Goal: Task Accomplishment & Management: Manage account settings

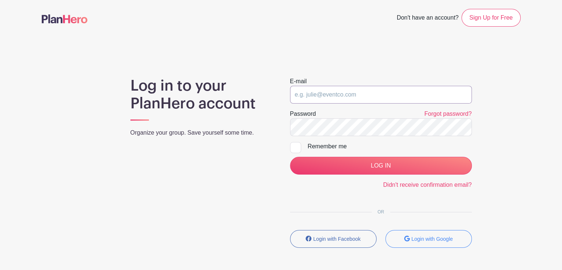
click at [311, 95] on input "email" at bounding box center [381, 95] width 182 height 18
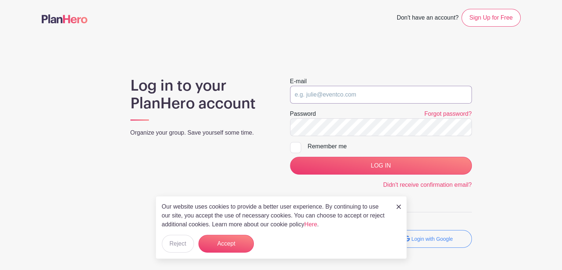
type input "[EMAIL_ADDRESS][DOMAIN_NAME]"
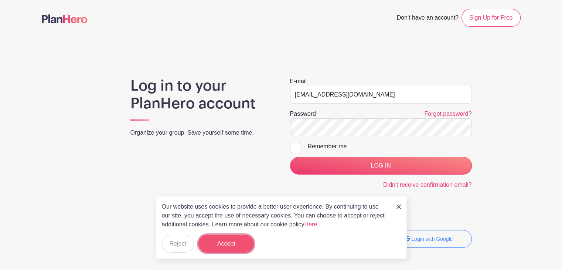
click at [228, 244] on button "Accept" at bounding box center [225, 244] width 55 height 18
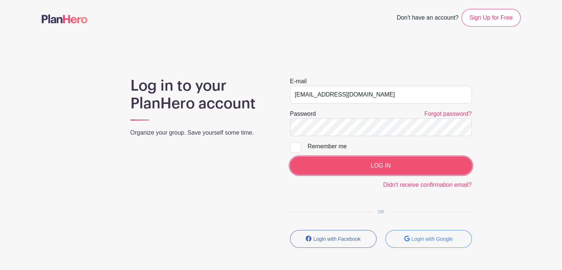
click at [379, 164] on input "LOG IN" at bounding box center [381, 166] width 182 height 18
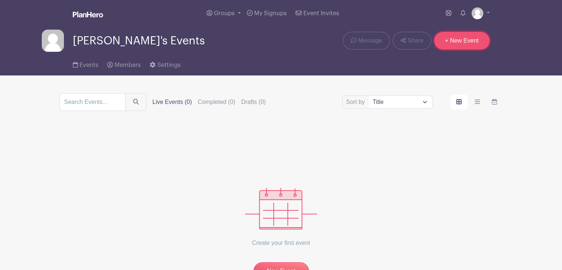
click at [461, 40] on link "+ New Event" at bounding box center [461, 41] width 55 height 18
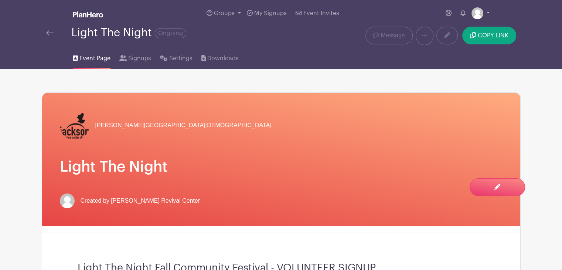
click at [485, 13] on link at bounding box center [480, 13] width 18 height 12
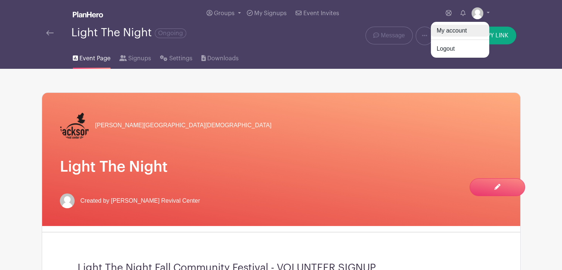
click at [449, 31] on link "My account" at bounding box center [460, 31] width 58 height 12
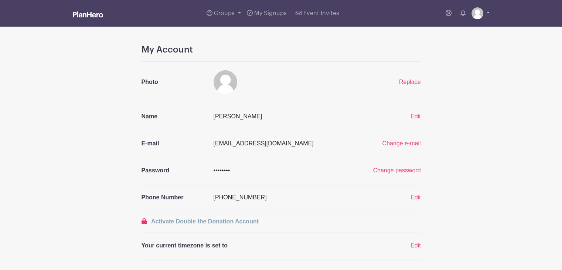
click at [486, 12] on link at bounding box center [480, 13] width 18 height 12
click at [77, 15] on img at bounding box center [88, 14] width 30 height 6
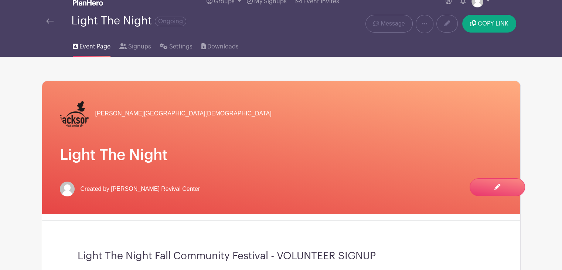
scroll to position [4, 0]
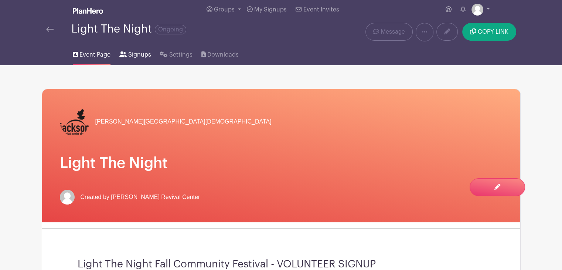
click at [139, 55] on span "Signups" at bounding box center [139, 54] width 23 height 9
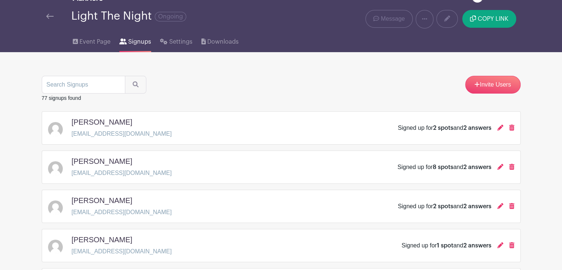
scroll to position [12, 0]
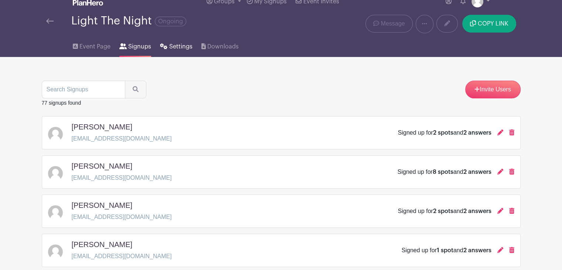
click at [173, 46] on span "Settings" at bounding box center [180, 46] width 23 height 9
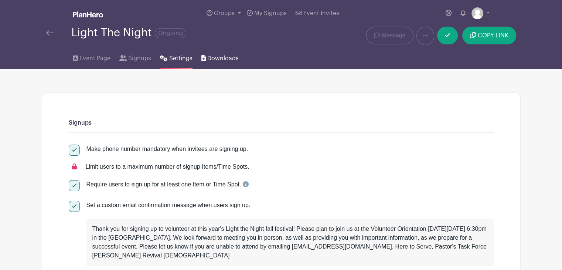
click at [216, 58] on span "Downloads" at bounding box center [222, 58] width 31 height 9
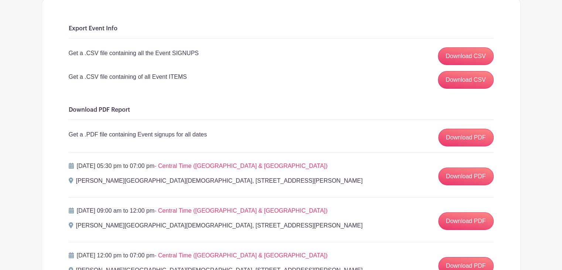
scroll to position [97, 0]
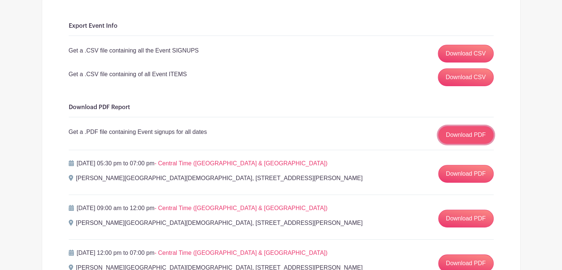
click at [462, 134] on link "Download PDF" at bounding box center [465, 135] width 55 height 18
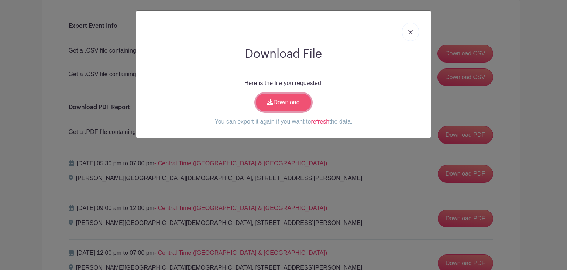
click at [282, 100] on link "Download" at bounding box center [283, 102] width 55 height 18
click at [411, 31] on img at bounding box center [411, 32] width 4 height 4
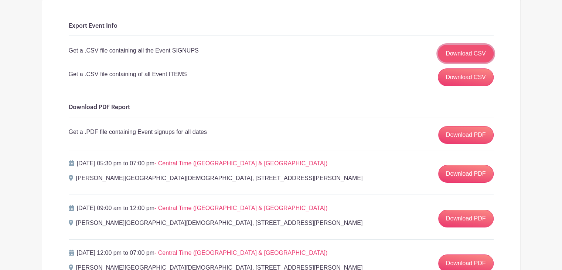
click at [461, 51] on link "Download CSV" at bounding box center [466, 54] width 56 height 18
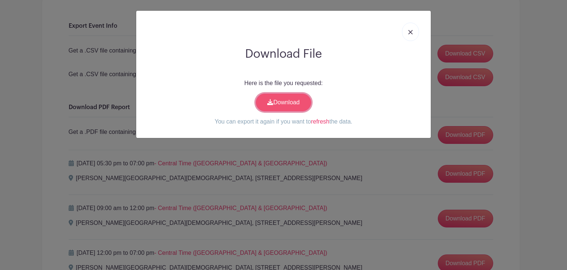
click at [279, 102] on link "Download" at bounding box center [283, 102] width 55 height 18
click at [413, 33] on img at bounding box center [411, 32] width 4 height 4
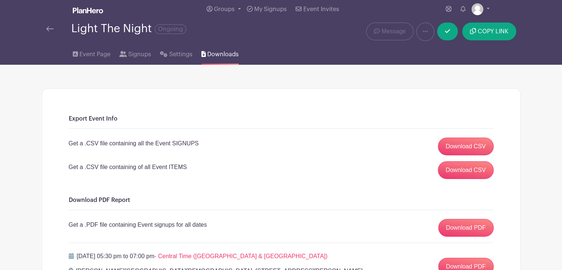
scroll to position [3, 0]
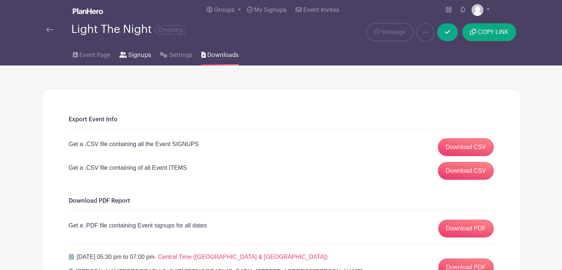
click at [123, 56] on icon at bounding box center [122, 55] width 7 height 6
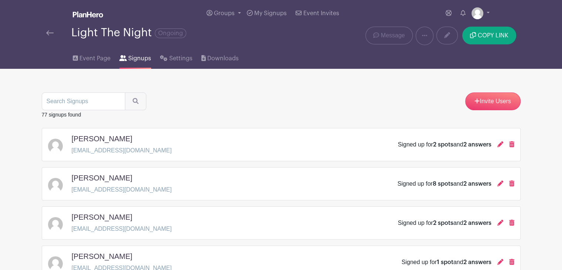
click at [49, 33] on img at bounding box center [49, 32] width 7 height 5
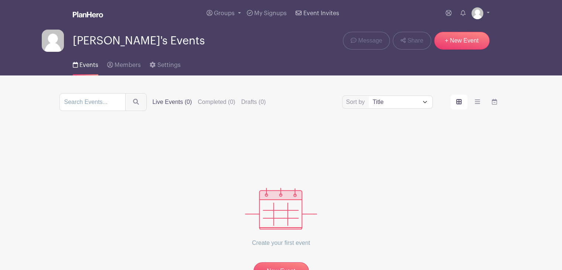
click at [319, 14] on span "Event Invites" at bounding box center [321, 13] width 36 height 6
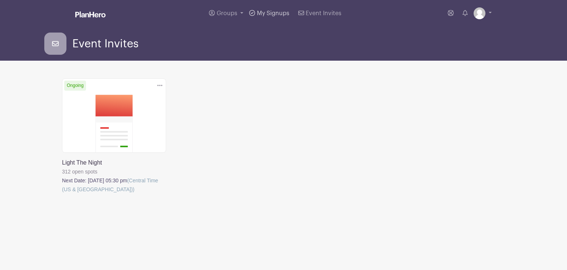
click at [275, 14] on span "My Signups" at bounding box center [273, 13] width 33 height 6
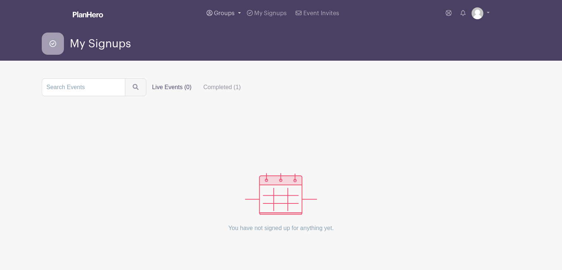
click at [224, 15] on span "Groups" at bounding box center [224, 13] width 21 height 6
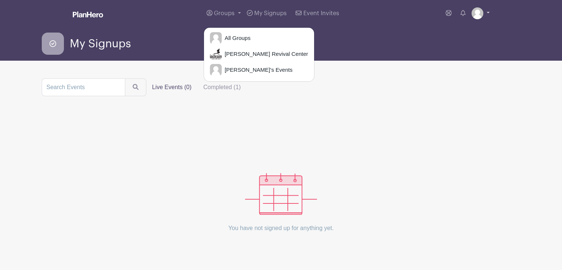
click at [486, 13] on link at bounding box center [480, 13] width 18 height 12
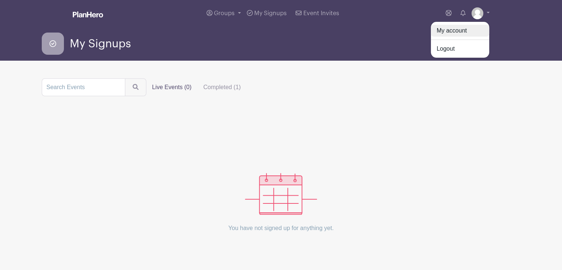
click at [454, 31] on link "My account" at bounding box center [460, 31] width 58 height 12
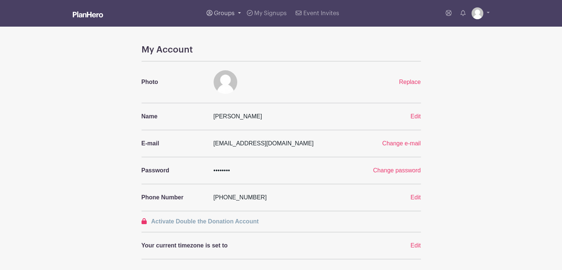
click at [224, 15] on span "Groups" at bounding box center [224, 13] width 21 height 6
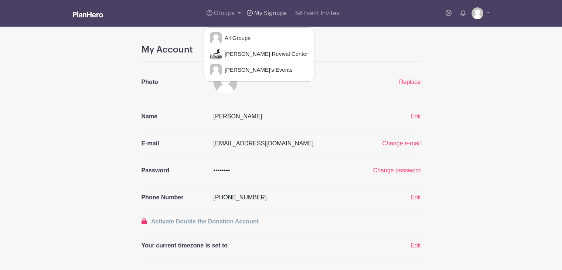
click at [276, 14] on span "My Signups" at bounding box center [270, 13] width 33 height 6
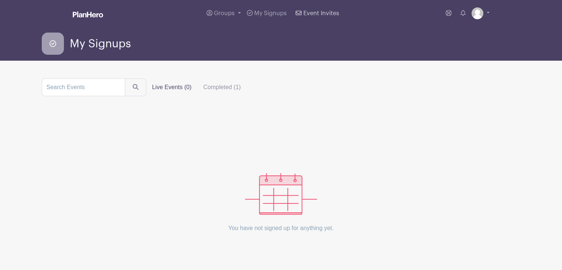
click at [317, 13] on span "Event Invites" at bounding box center [321, 13] width 36 height 6
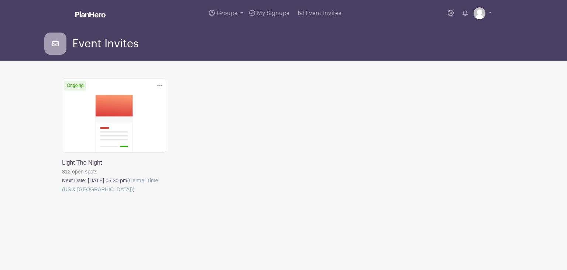
click at [62, 194] on link at bounding box center [62, 194] width 0 height 0
